Goal: Find specific page/section: Find specific page/section

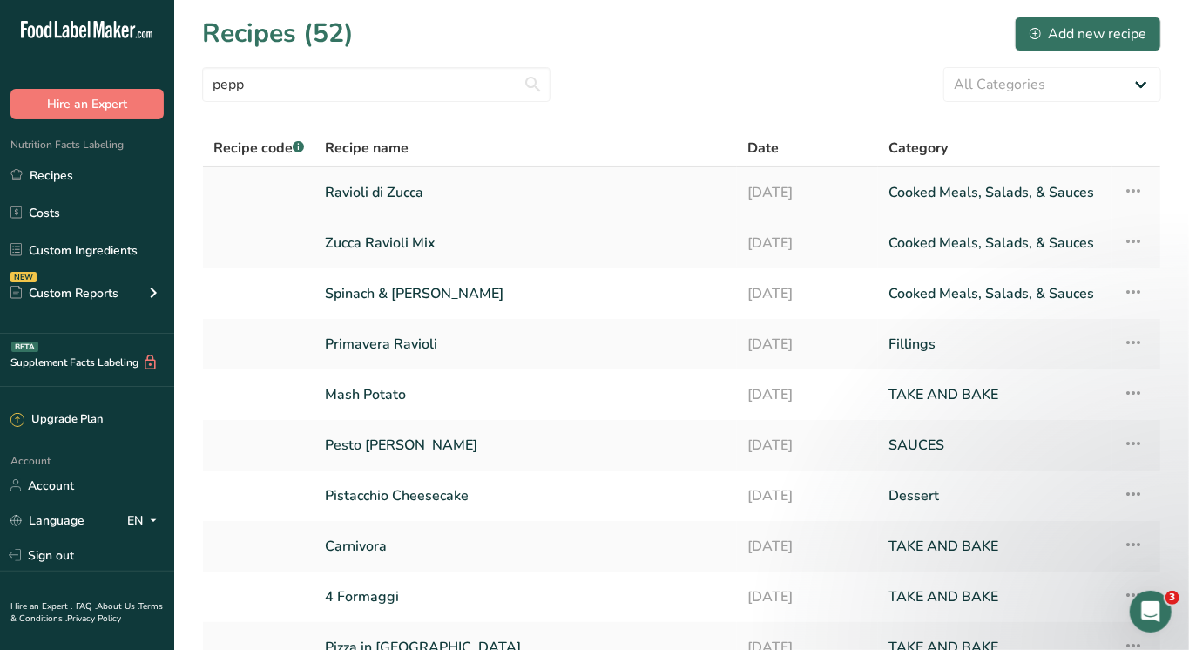
type input "pepp"
click at [353, 189] on link "Ravioli di Zucca" at bounding box center [526, 192] width 402 height 37
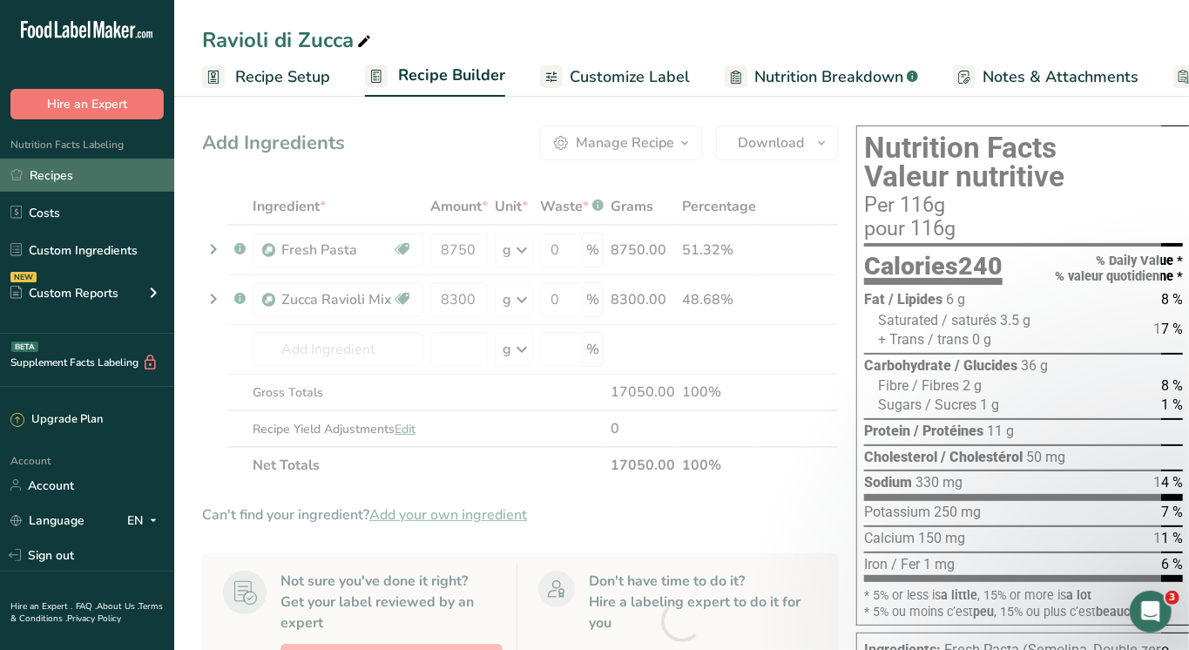
click at [40, 182] on link "Recipes" at bounding box center [87, 175] width 174 height 33
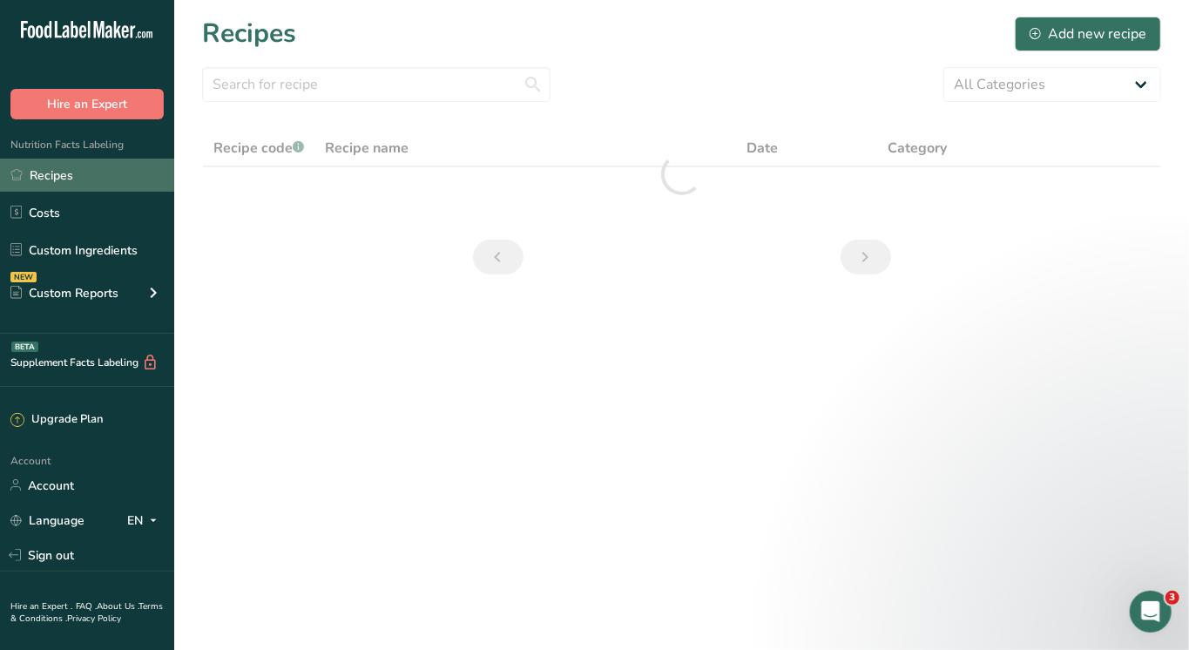
click at [51, 174] on link "Recipes" at bounding box center [87, 175] width 174 height 33
click at [289, 82] on input "text" at bounding box center [376, 84] width 348 height 35
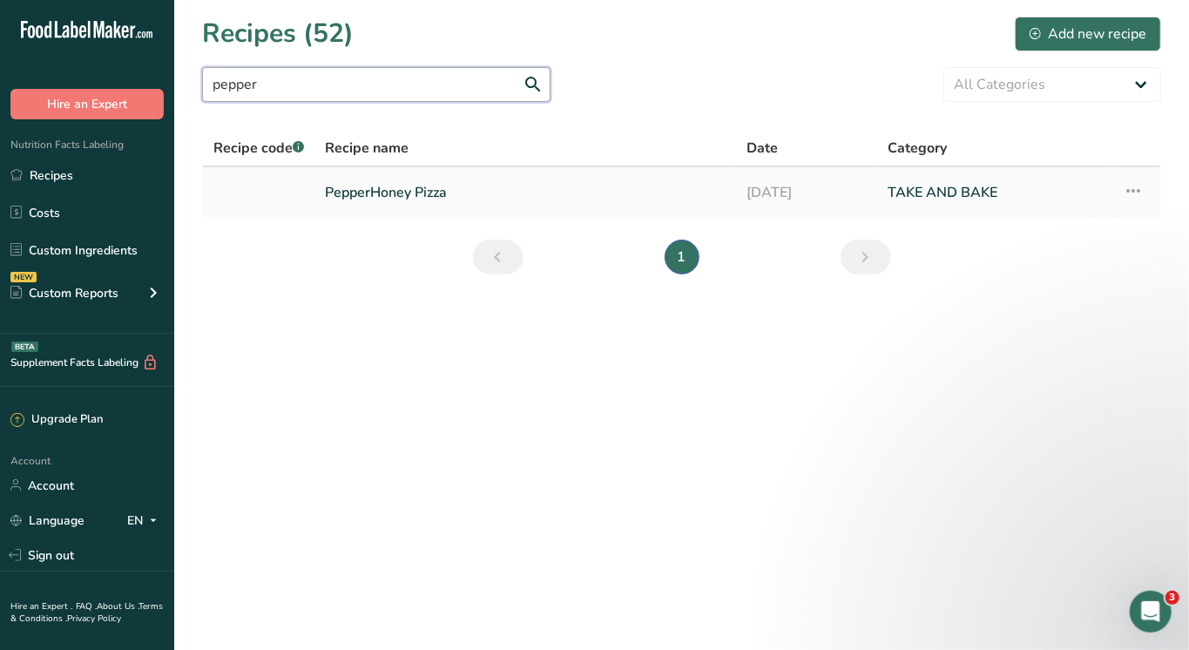
type input "pepper"
click at [362, 185] on link "PepperHoney Pizza" at bounding box center [525, 192] width 401 height 37
